Goal: Task Accomplishment & Management: Manage account settings

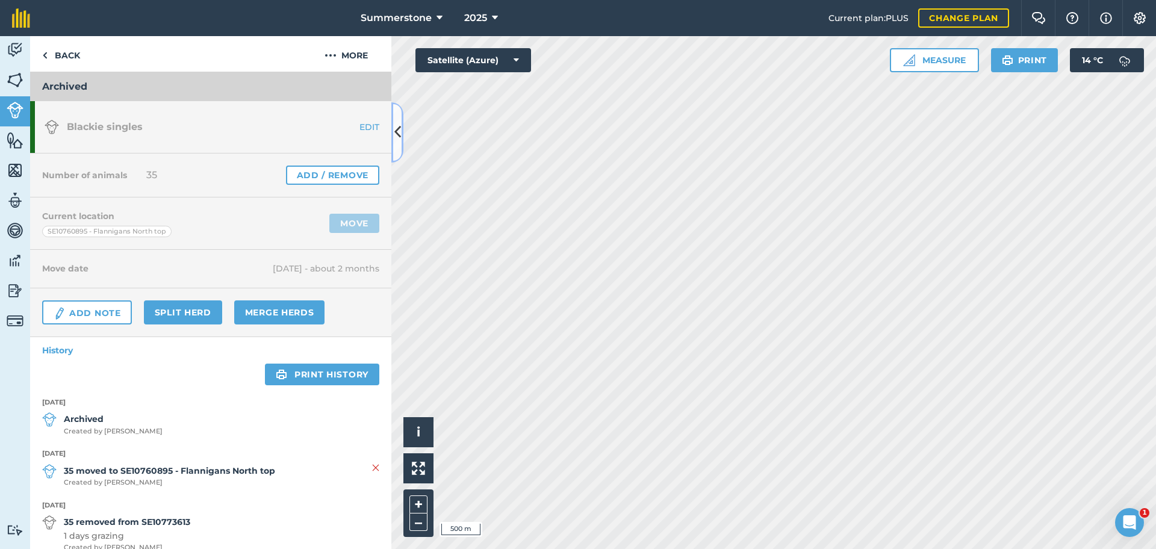
click at [393, 141] on button at bounding box center [397, 132] width 12 height 60
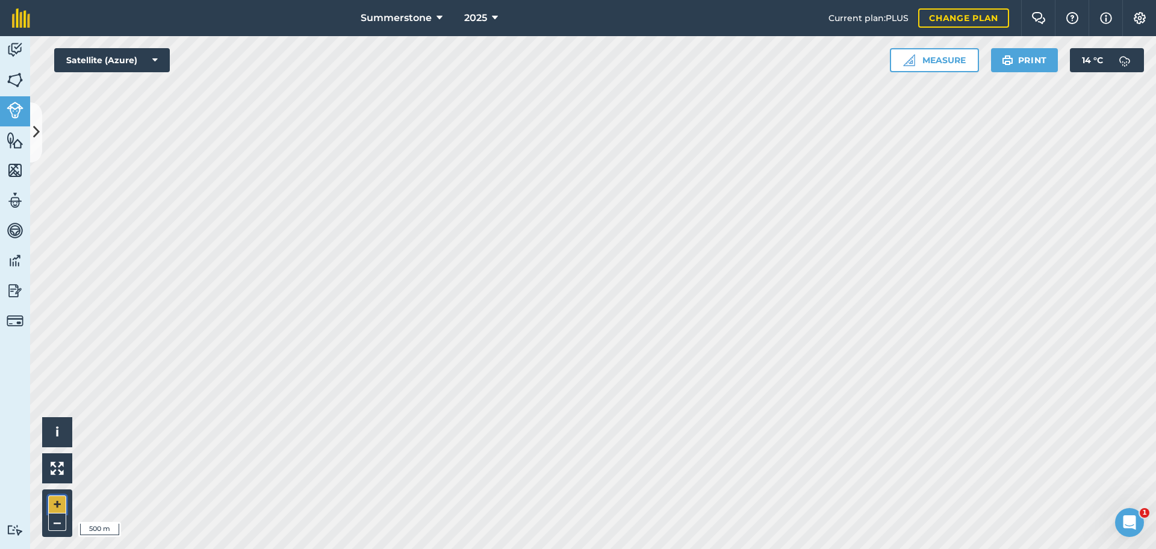
click at [57, 504] on button "+" at bounding box center [57, 504] width 18 height 18
click at [38, 124] on icon at bounding box center [36, 132] width 7 height 21
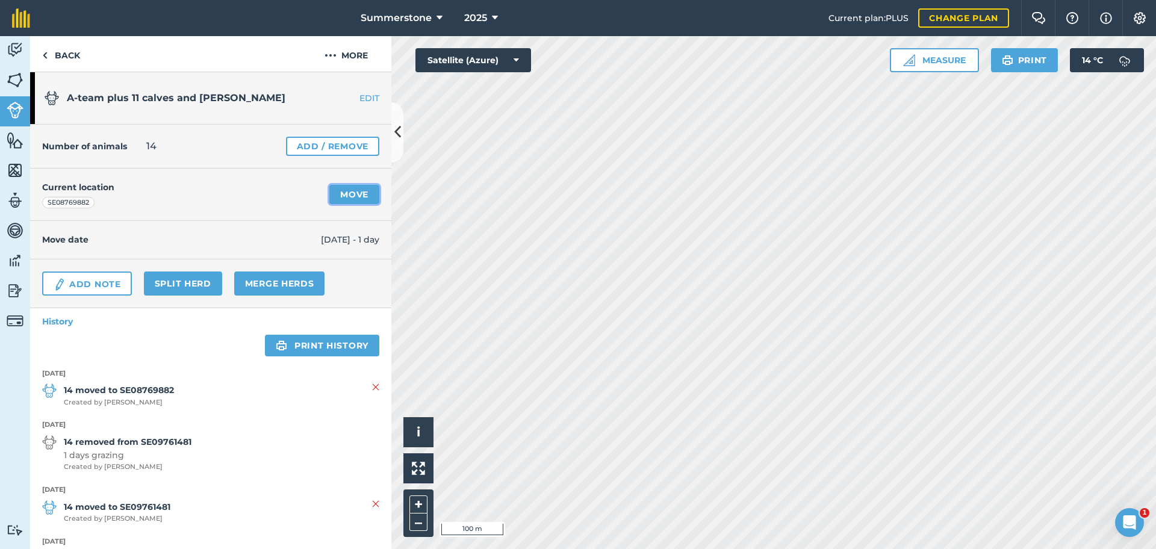
click at [350, 193] on link "Move" at bounding box center [354, 194] width 50 height 19
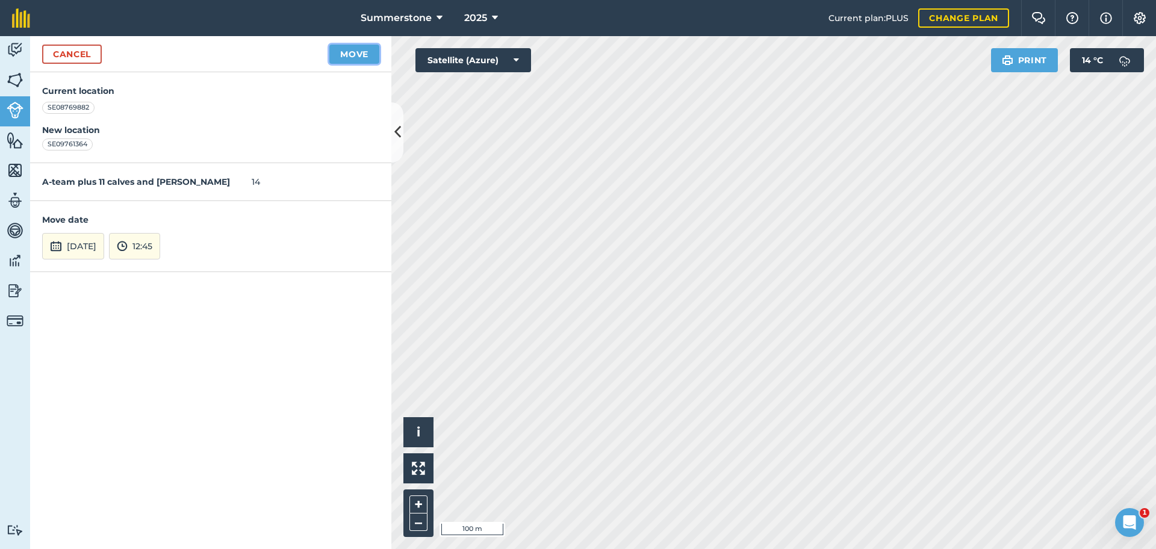
click at [346, 52] on button "Move" at bounding box center [354, 54] width 50 height 19
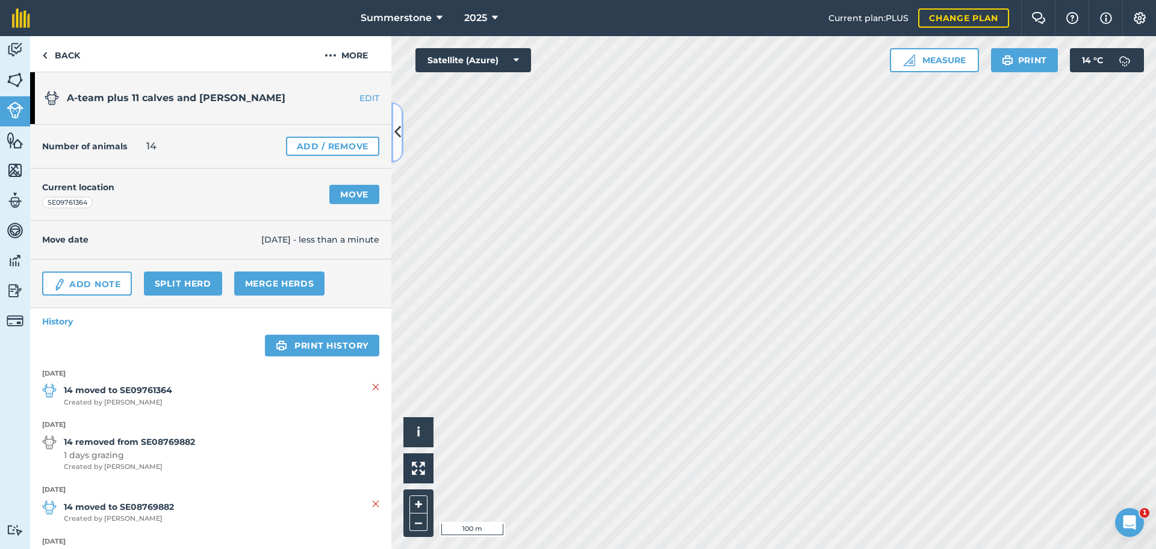
click at [400, 129] on icon at bounding box center [397, 132] width 7 height 21
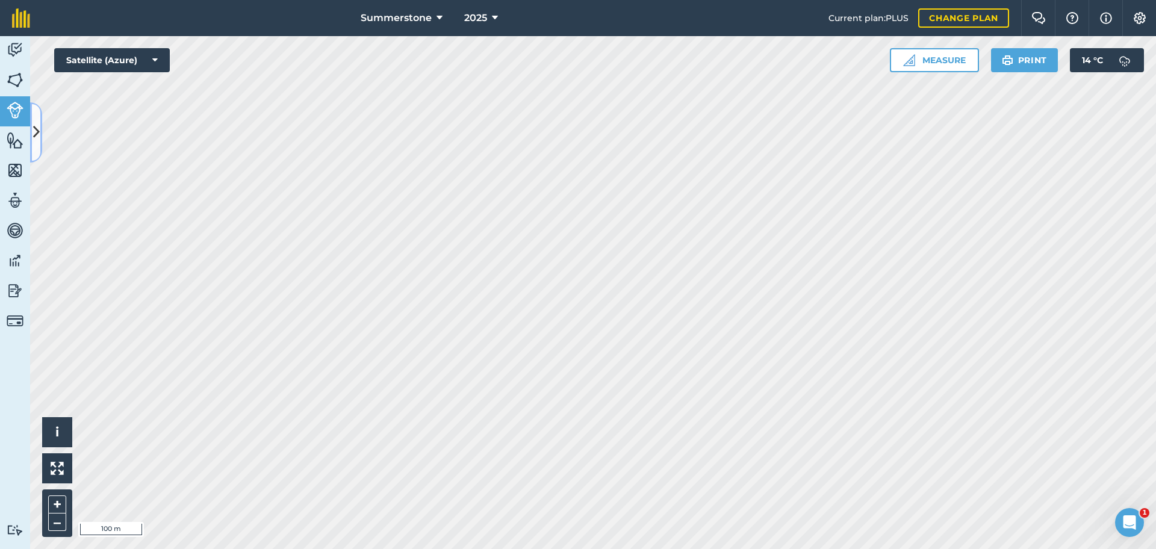
click at [38, 129] on icon at bounding box center [36, 132] width 7 height 21
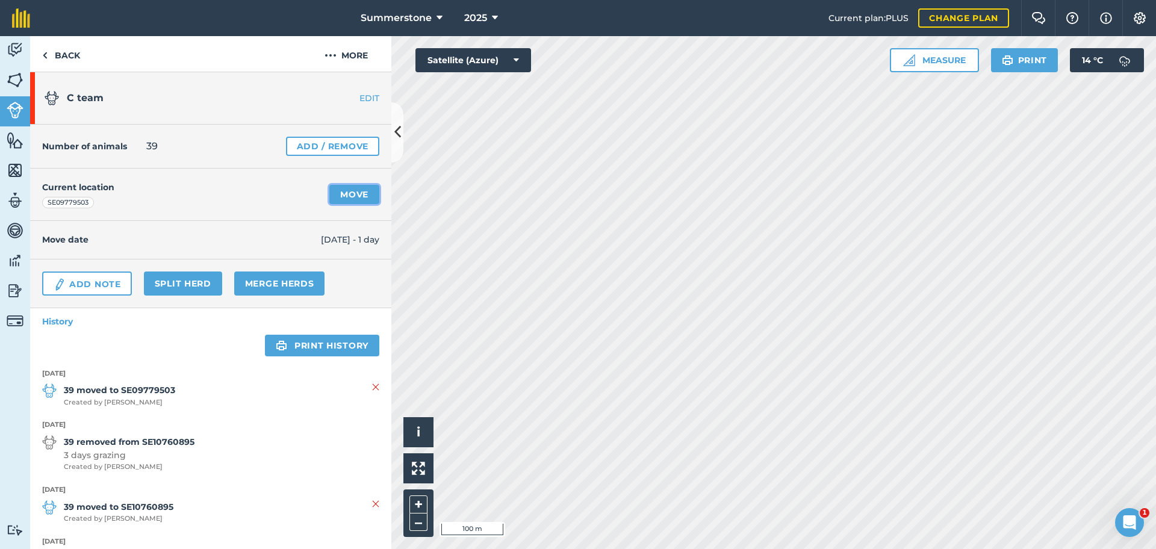
click at [340, 193] on link "Move" at bounding box center [354, 194] width 50 height 19
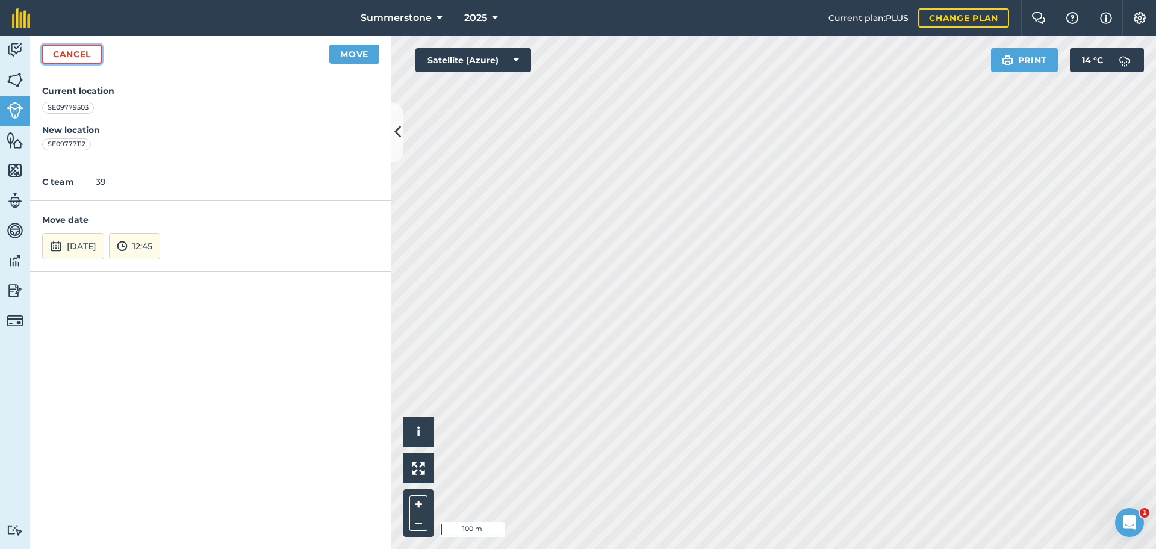
click at [61, 51] on link "Cancel" at bounding box center [72, 54] width 60 height 19
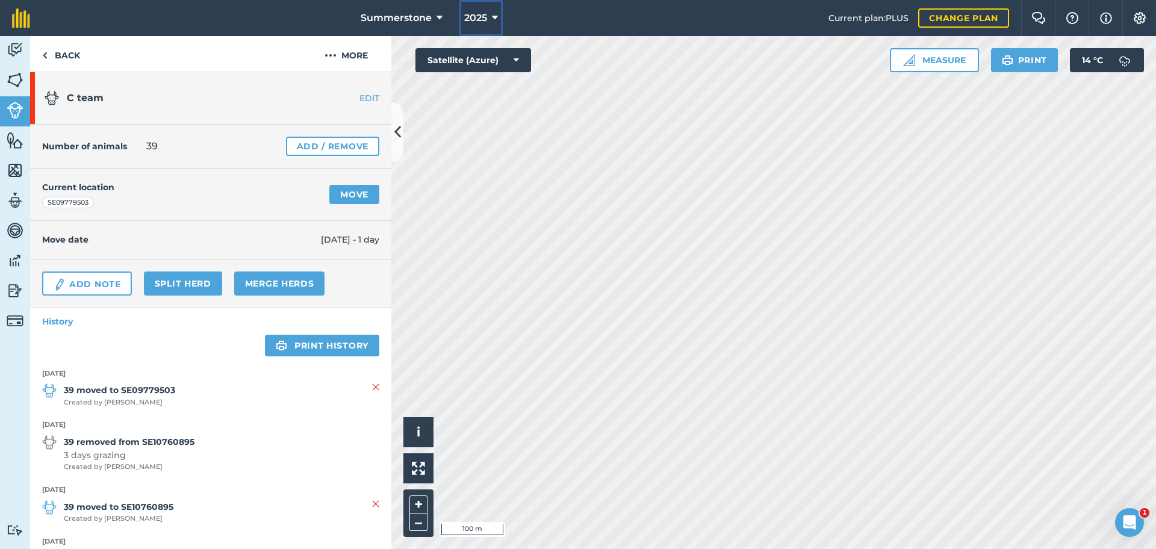
click at [486, 19] on span "2025" at bounding box center [475, 18] width 23 height 14
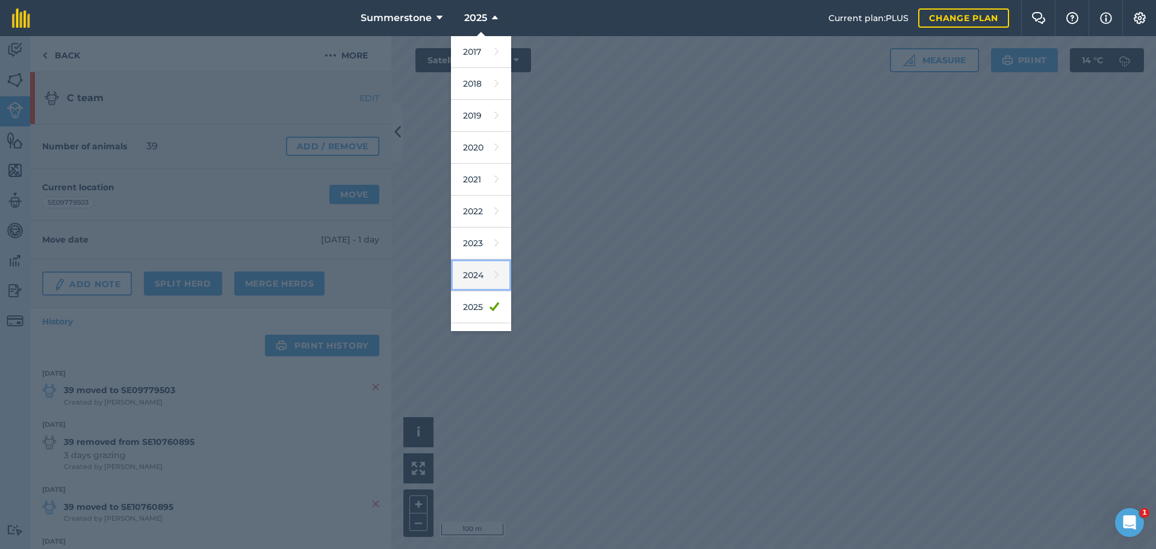
click at [494, 271] on icon at bounding box center [496, 275] width 5 height 17
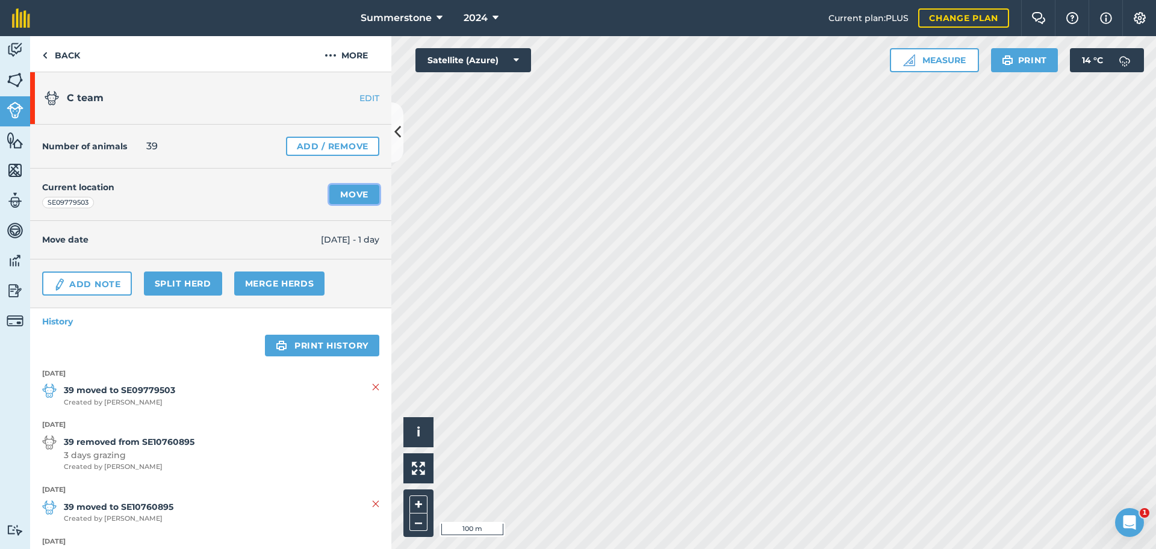
click at [349, 196] on link "Move" at bounding box center [354, 194] width 50 height 19
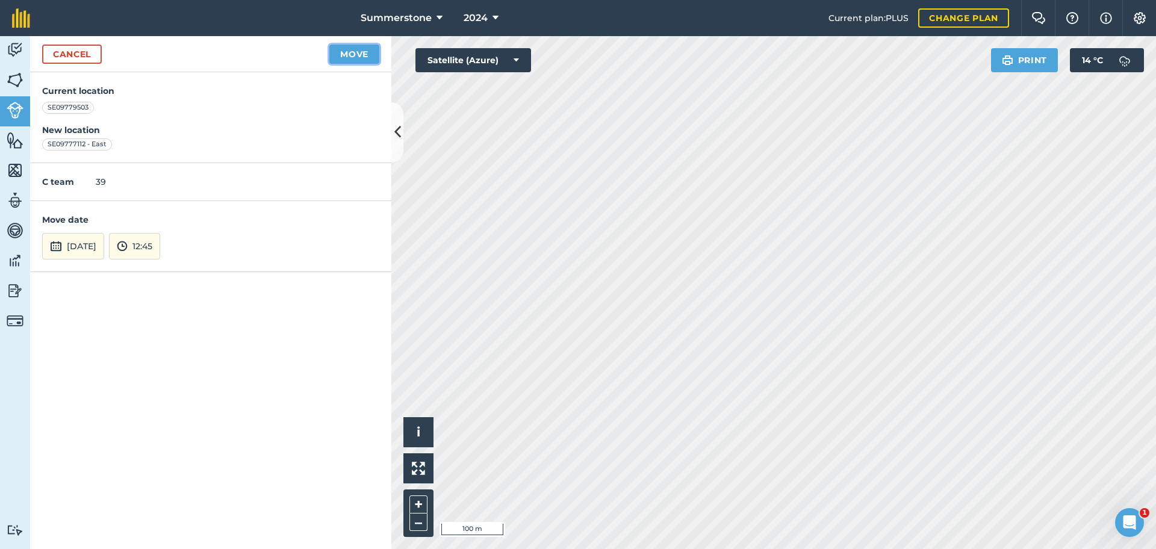
click at [370, 51] on button "Move" at bounding box center [354, 54] width 50 height 19
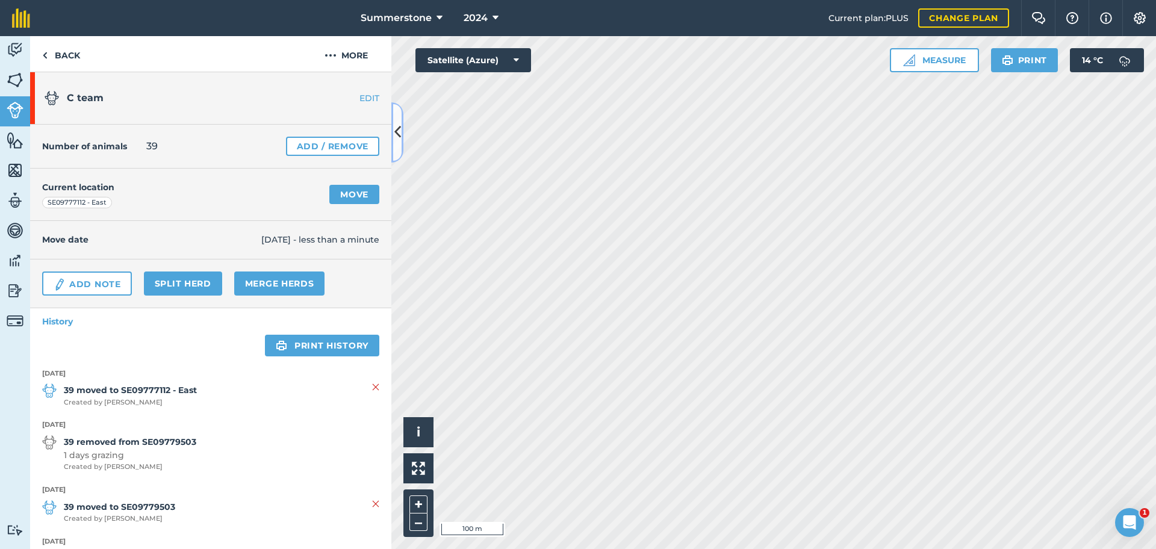
click at [398, 126] on icon at bounding box center [397, 132] width 7 height 21
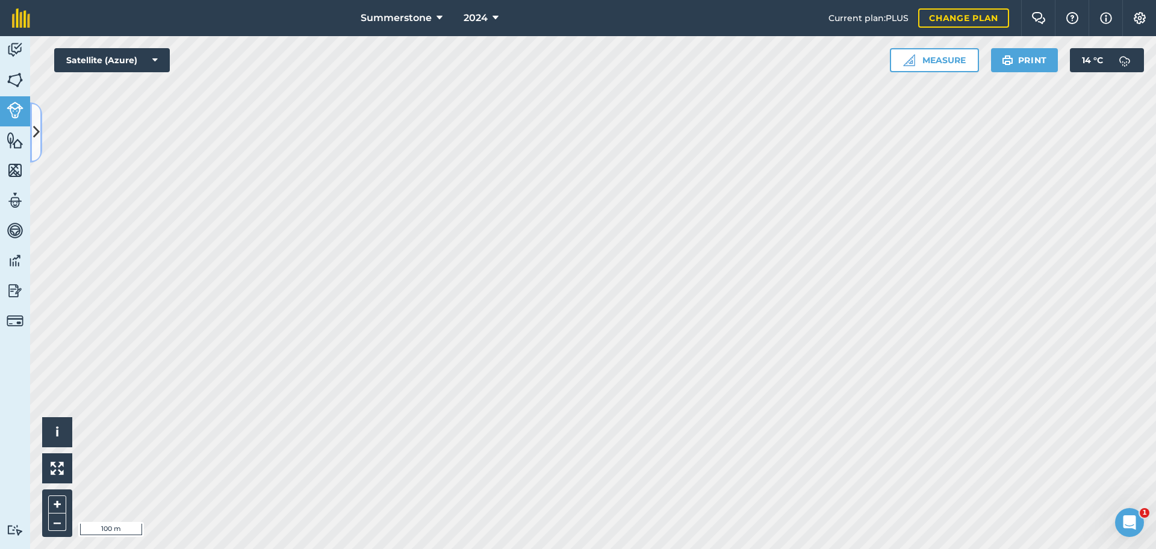
click at [36, 129] on icon at bounding box center [36, 132] width 7 height 21
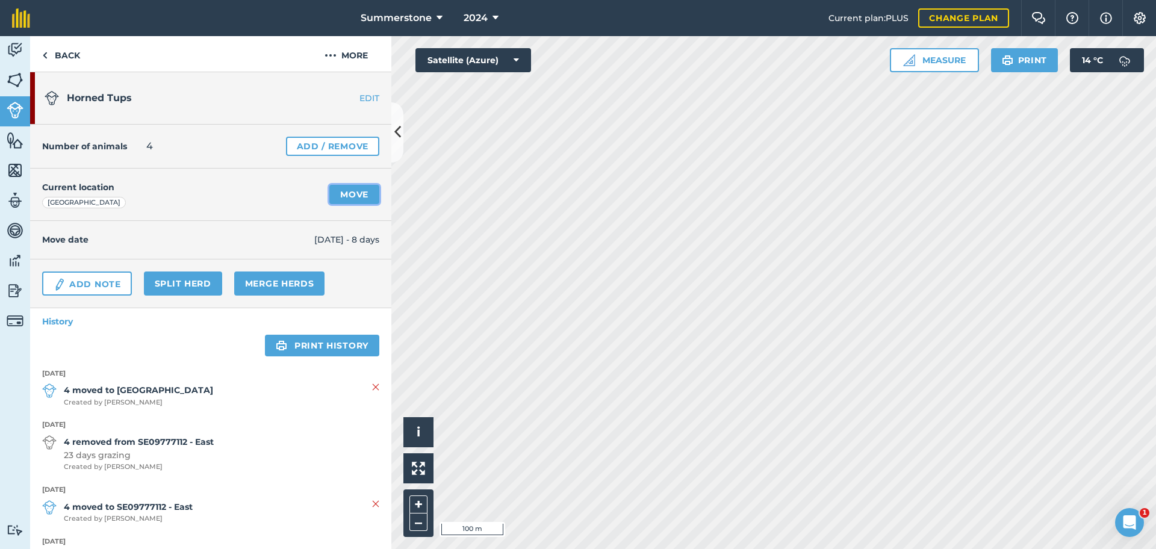
click at [336, 198] on link "Move" at bounding box center [354, 194] width 50 height 19
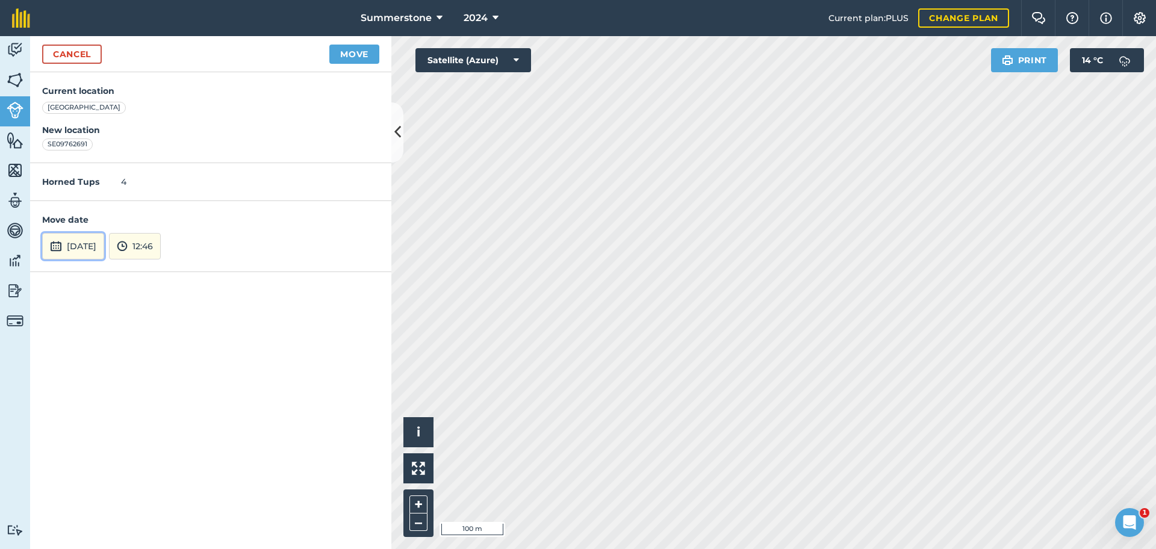
click at [87, 250] on button "[DATE]" at bounding box center [73, 246] width 62 height 26
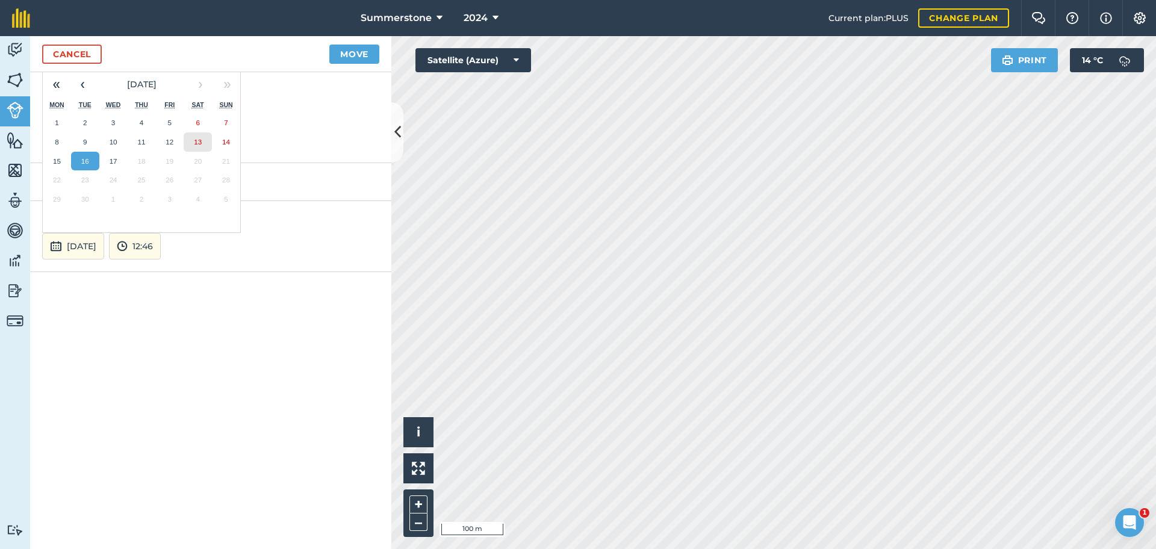
click at [205, 145] on button "13" at bounding box center [198, 141] width 28 height 19
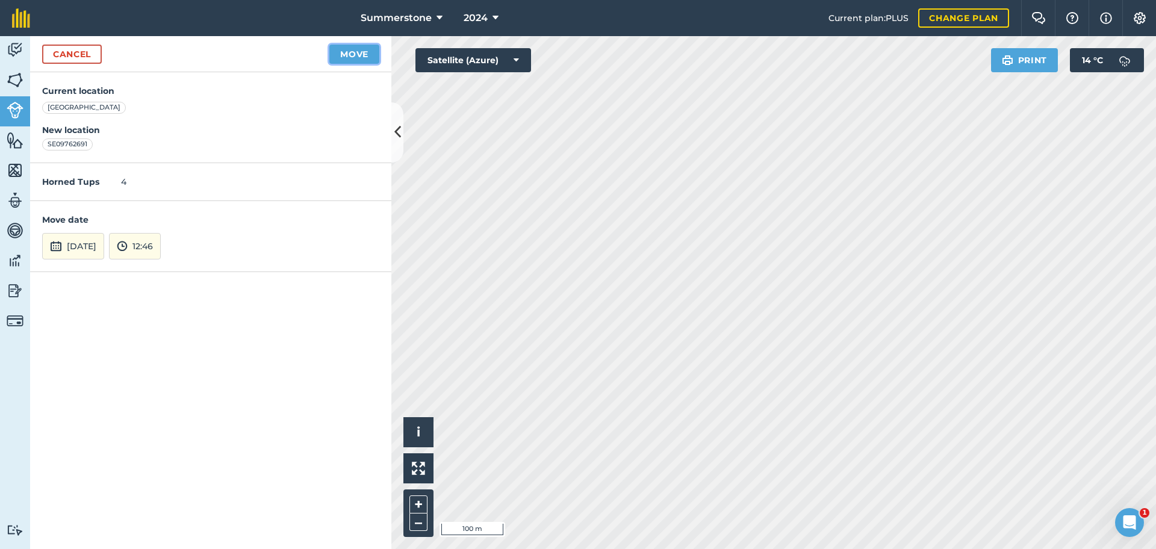
click at [359, 56] on button "Move" at bounding box center [354, 54] width 50 height 19
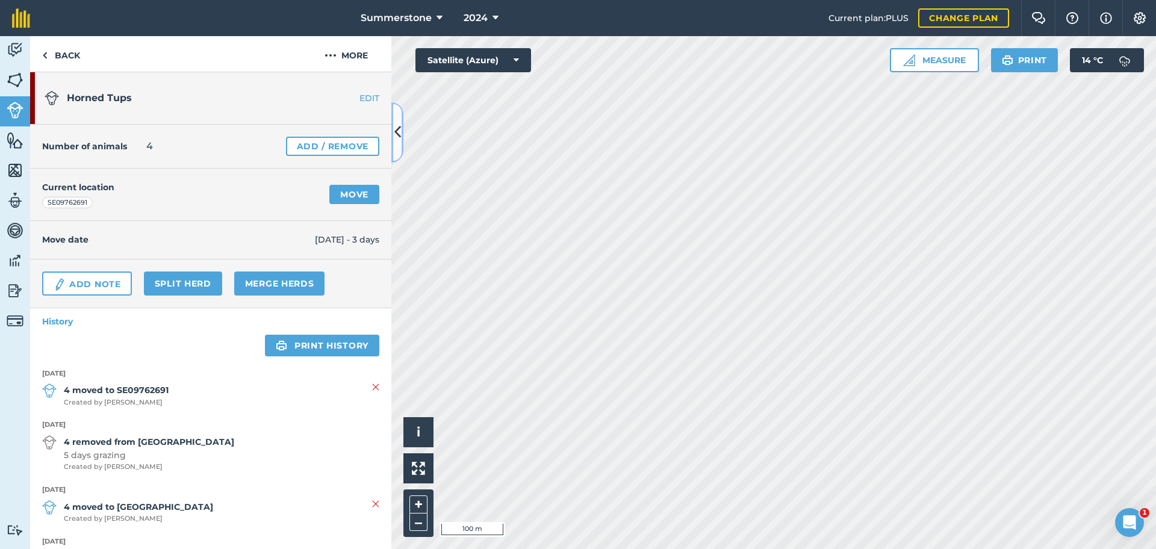
click at [397, 132] on icon at bounding box center [397, 132] width 7 height 21
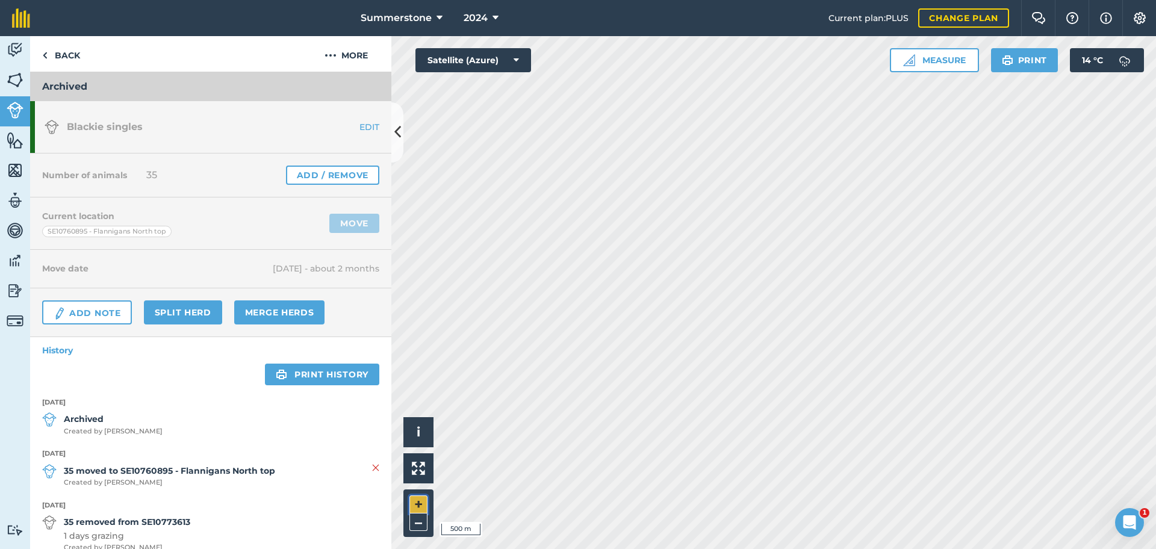
click at [415, 501] on button "+" at bounding box center [418, 504] width 18 height 18
